Goal: Information Seeking & Learning: Learn about a topic

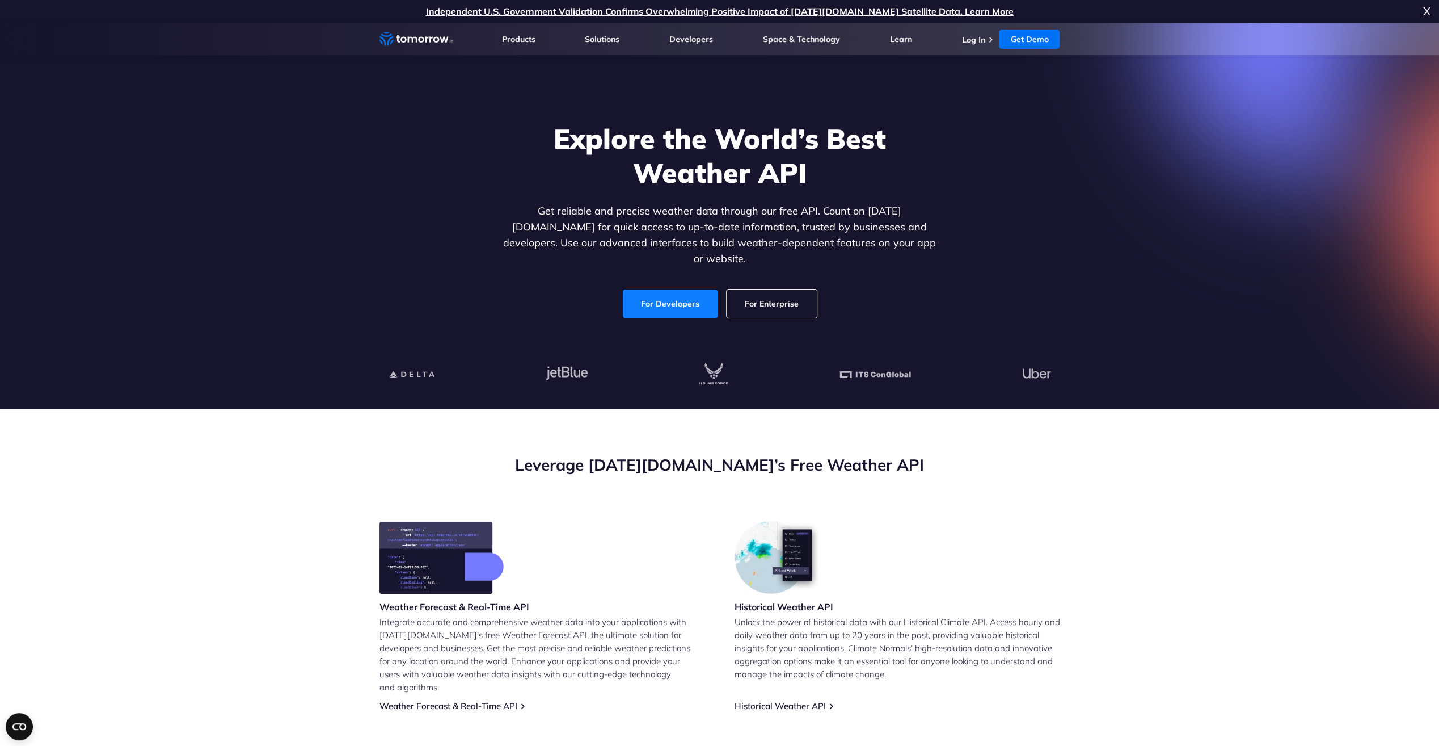
click at [654, 290] on link "For Developers" at bounding box center [670, 303] width 95 height 28
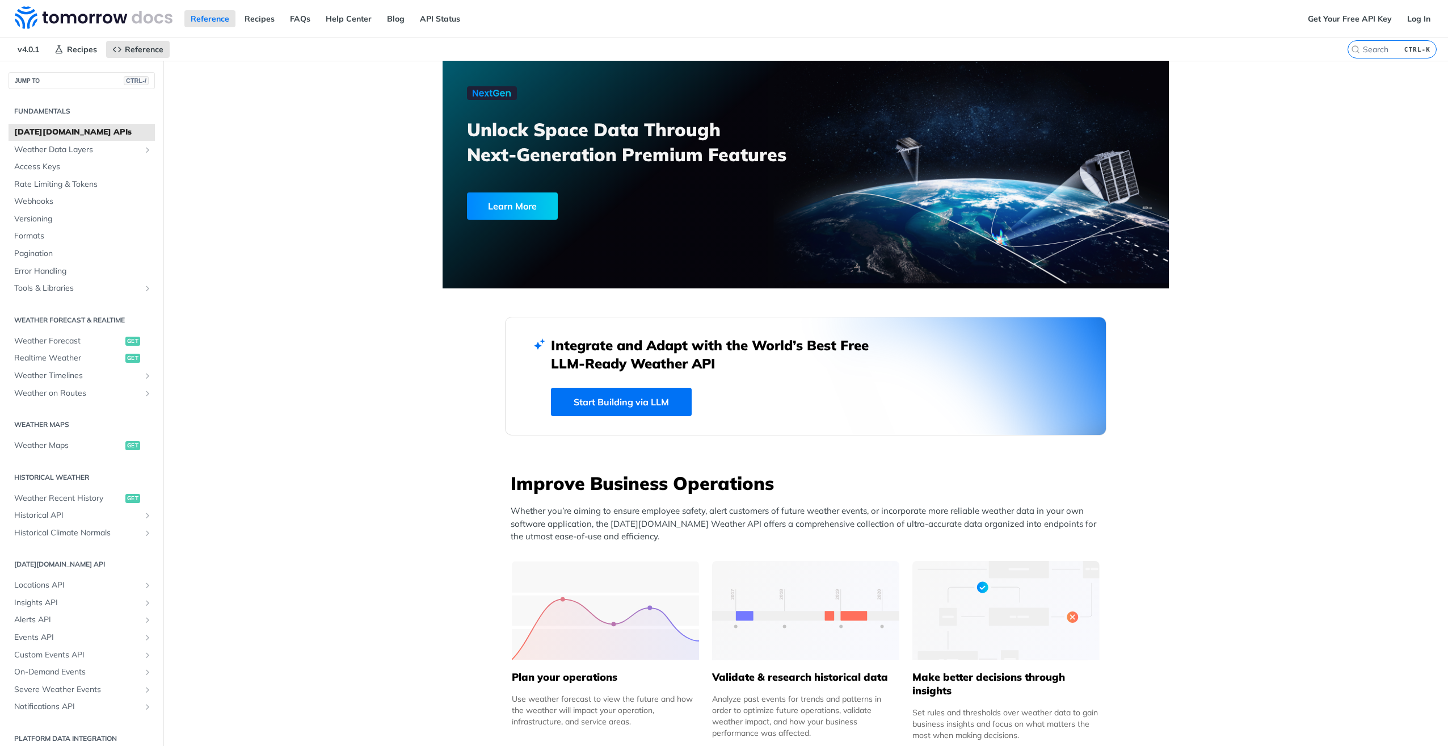
click at [33, 584] on span "Locations API" at bounding box center [77, 584] width 126 height 11
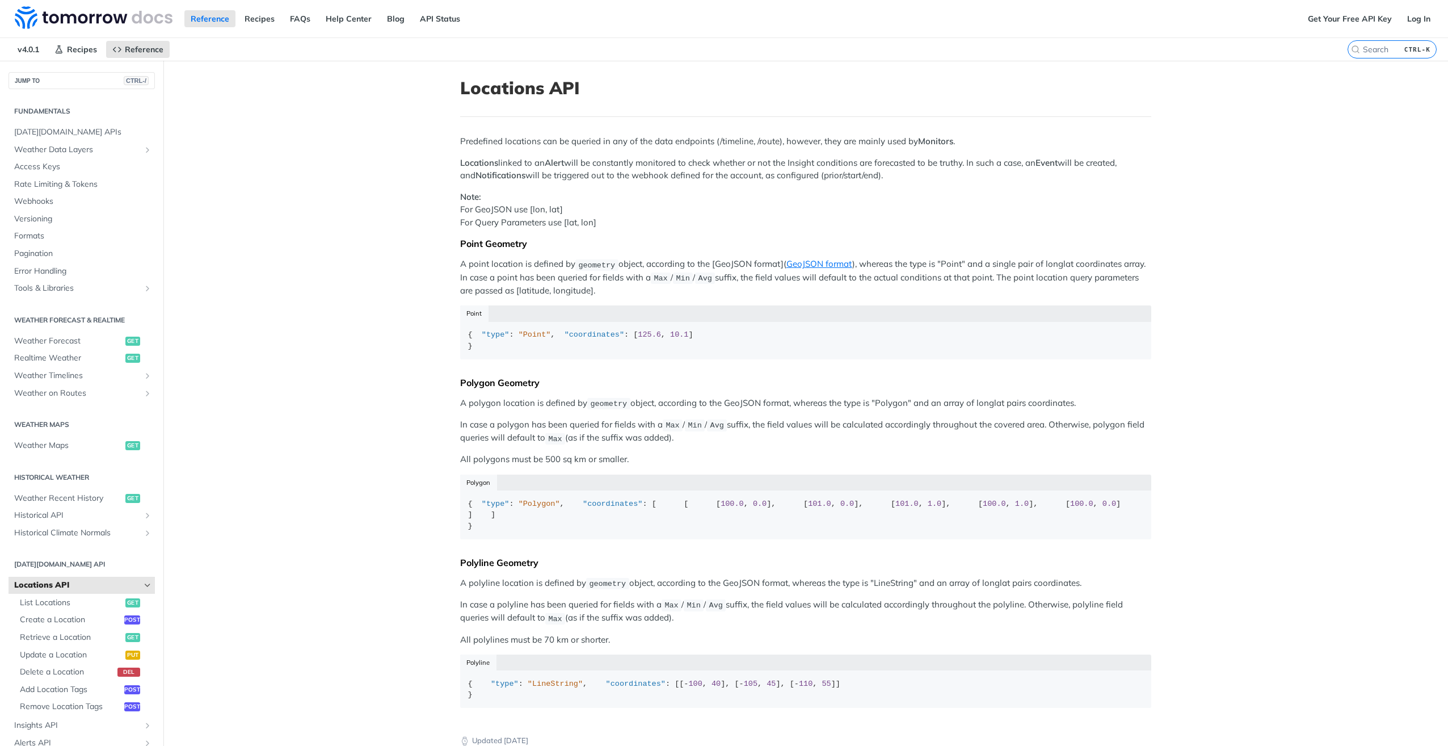
click at [542, 148] on div "Predefined locations can be queried in any of the data endpoints (/timeline, /r…" at bounding box center [805, 425] width 691 height 581
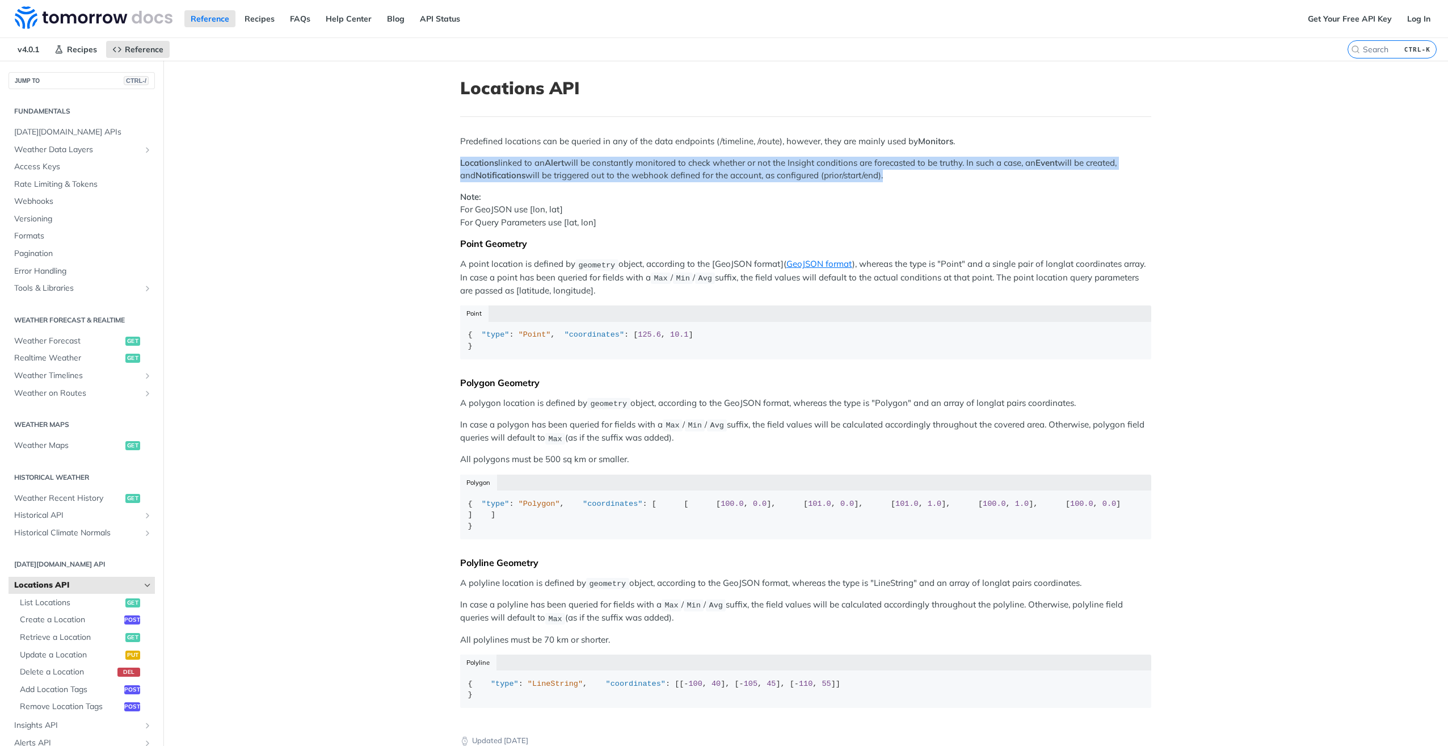
click at [542, 148] on div "Predefined locations can be queried in any of the data endpoints (/timeline, /r…" at bounding box center [805, 425] width 691 height 581
click at [443, 184] on article "Locations API Predefined locations can be queried in any of the data endpoints …" at bounding box center [806, 470] width 726 height 818
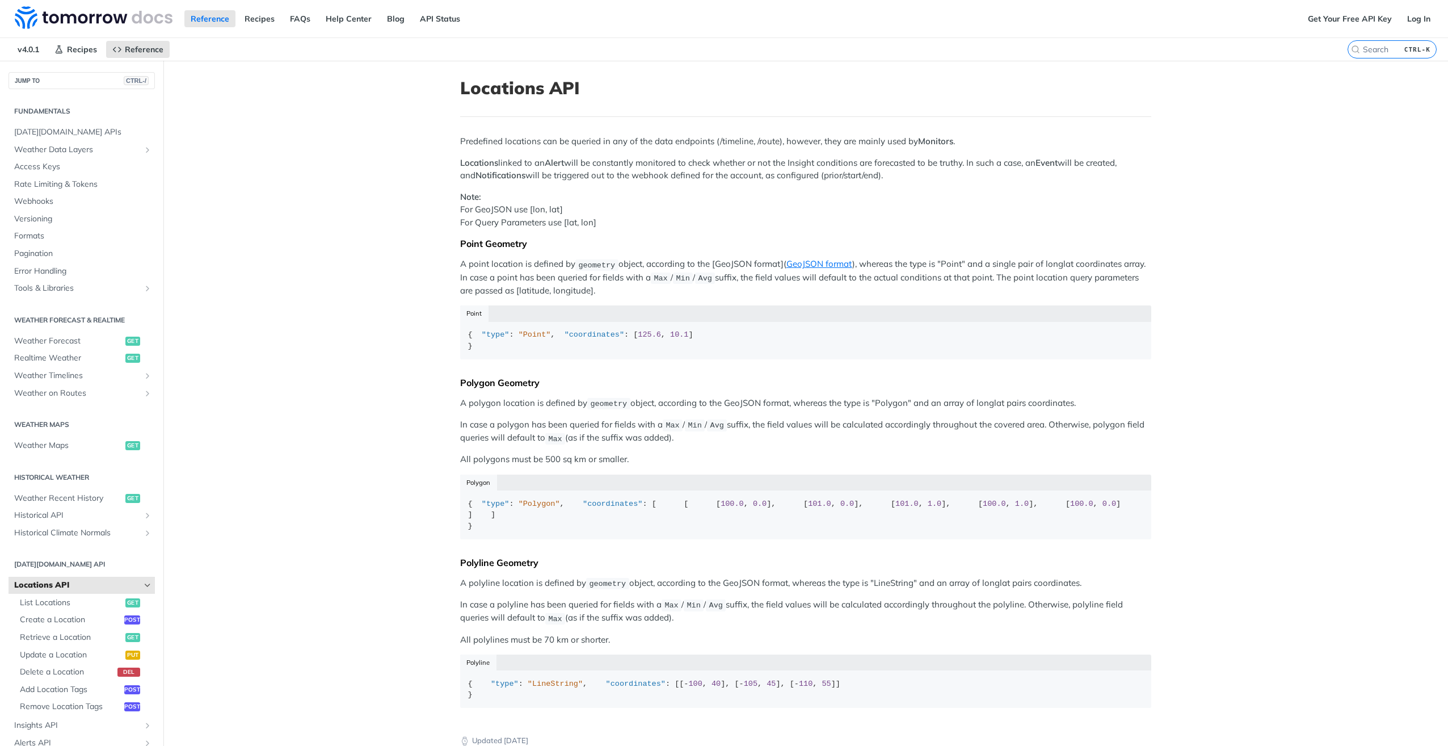
click at [446, 229] on article "Locations API Predefined locations can be queried in any of the data endpoints …" at bounding box center [806, 470] width 726 height 818
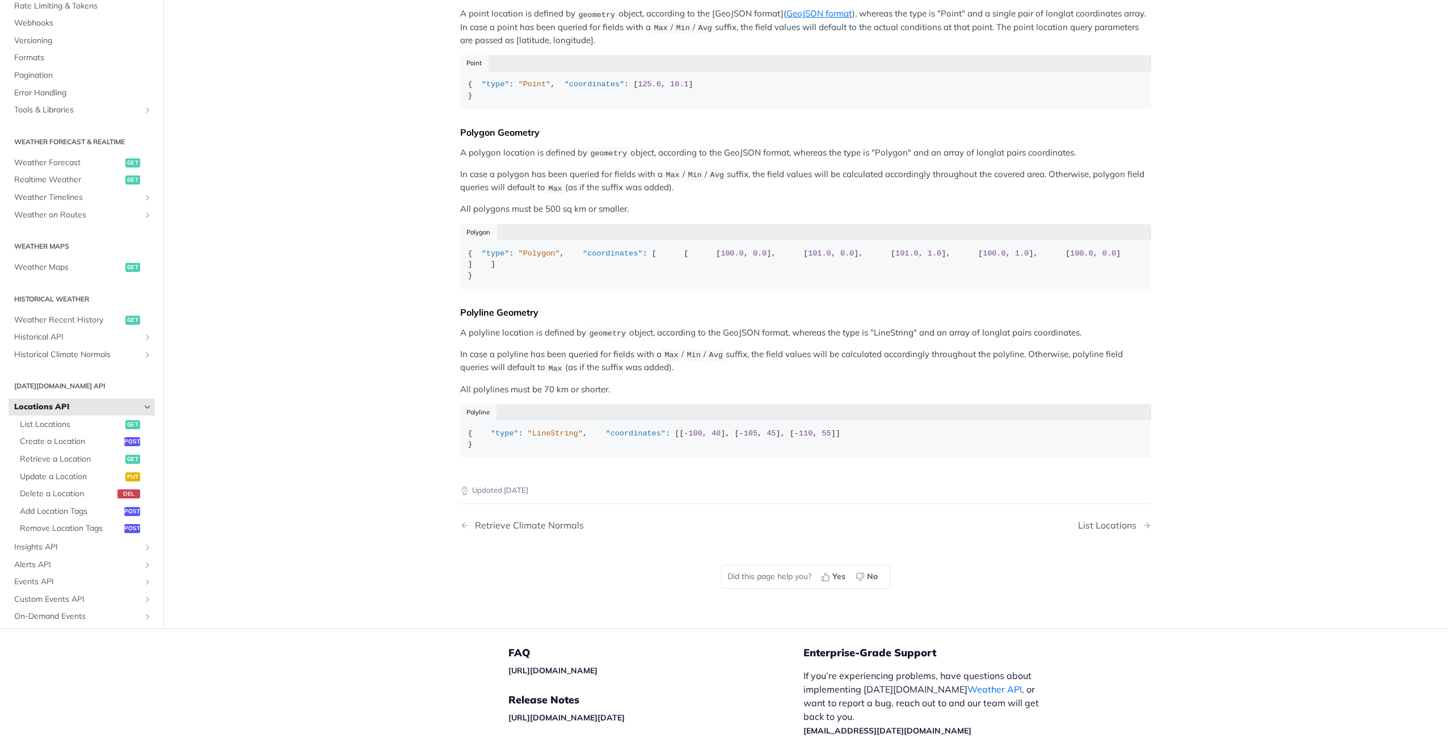
scroll to position [477, 0]
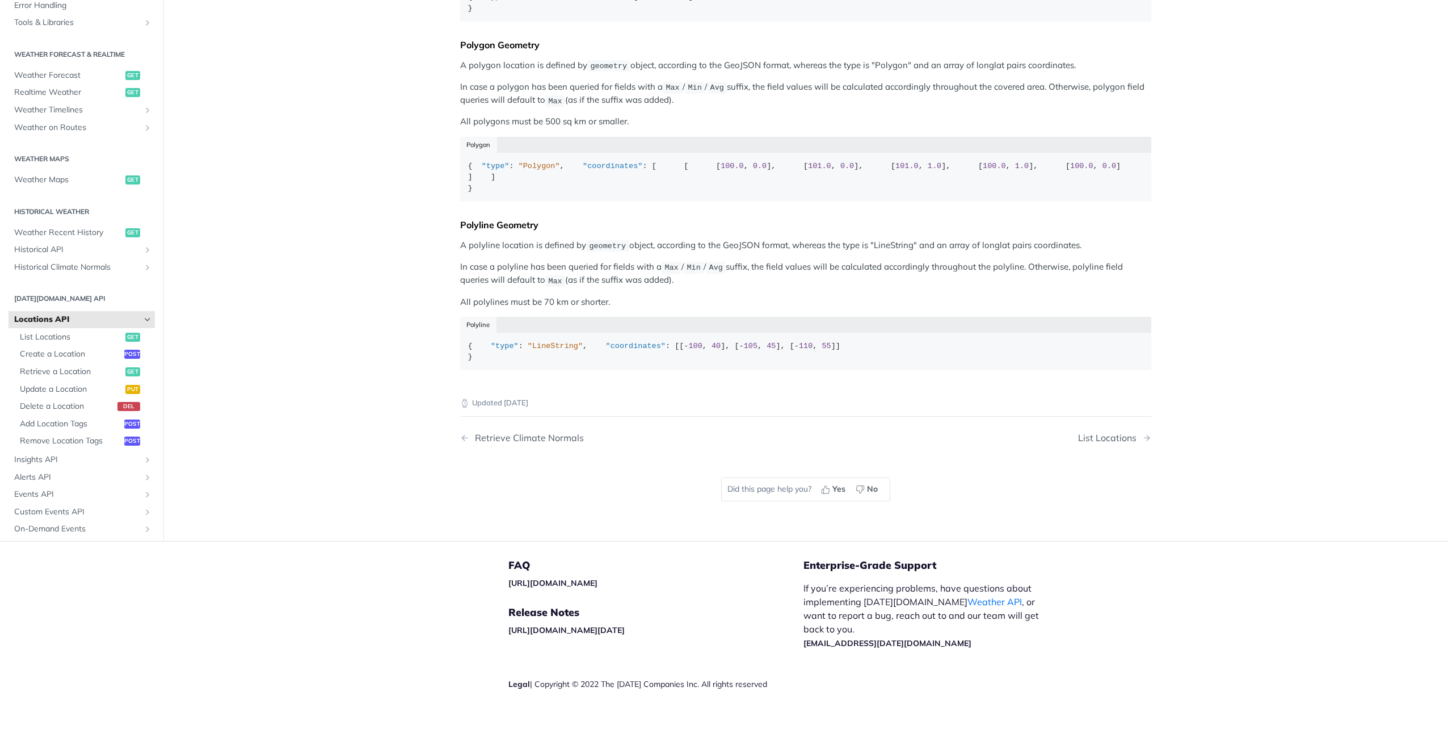
click at [386, 262] on main "JUMP TO CTRL-/ Fundamentals [DATE][DOMAIN_NAME] APIs Weather Data Layers Core P…" at bounding box center [724, 132] width 1448 height 818
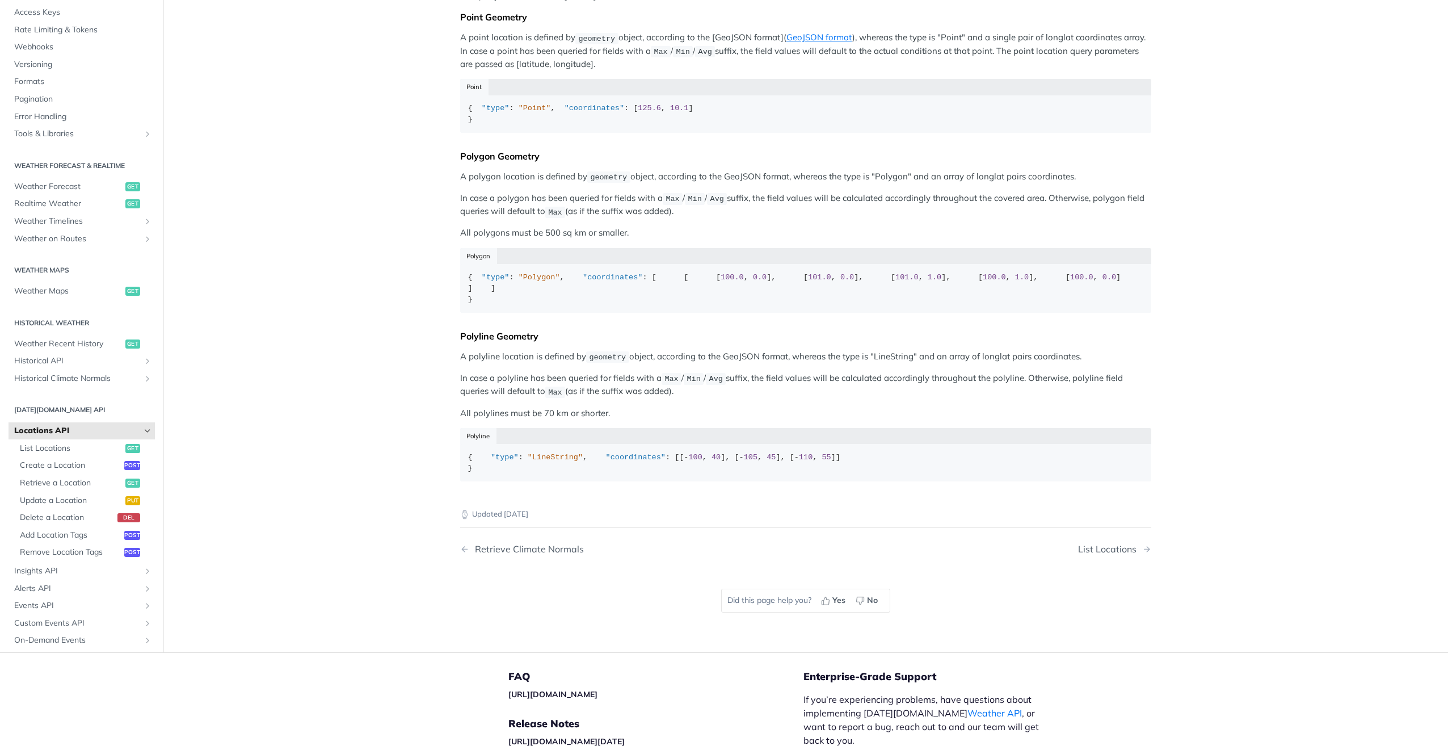
scroll to position [0, 0]
